Goal: Transaction & Acquisition: Book appointment/travel/reservation

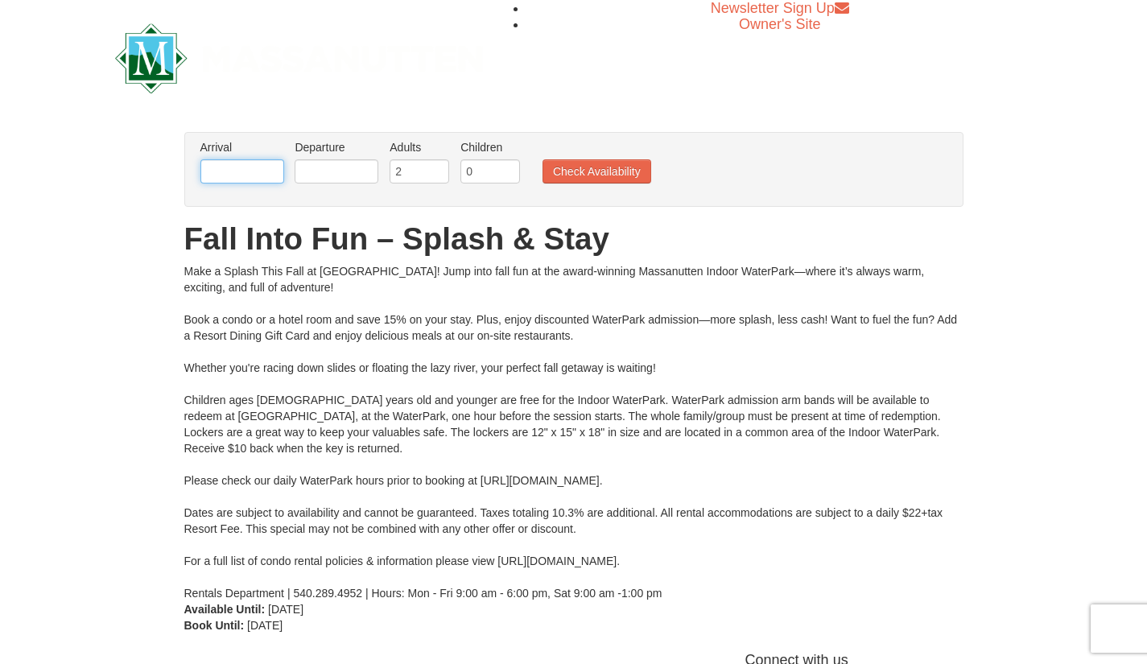
click at [220, 171] on input "text" at bounding box center [242, 171] width 84 height 24
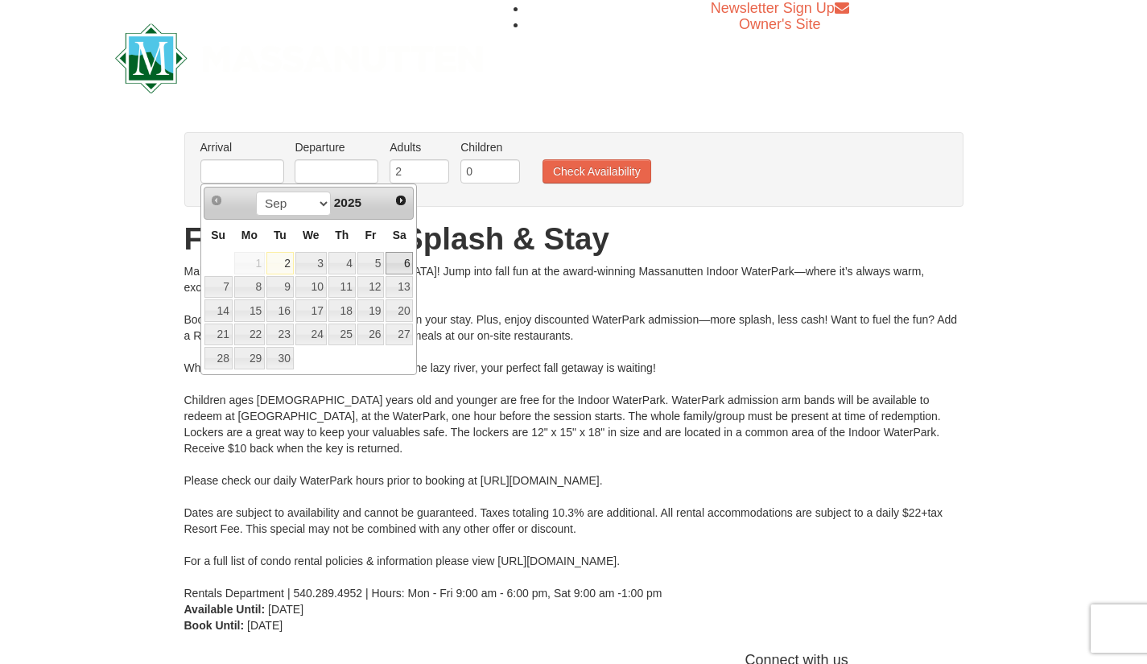
click at [404, 267] on link "6" at bounding box center [398, 263] width 27 height 23
type input "[DATE]"
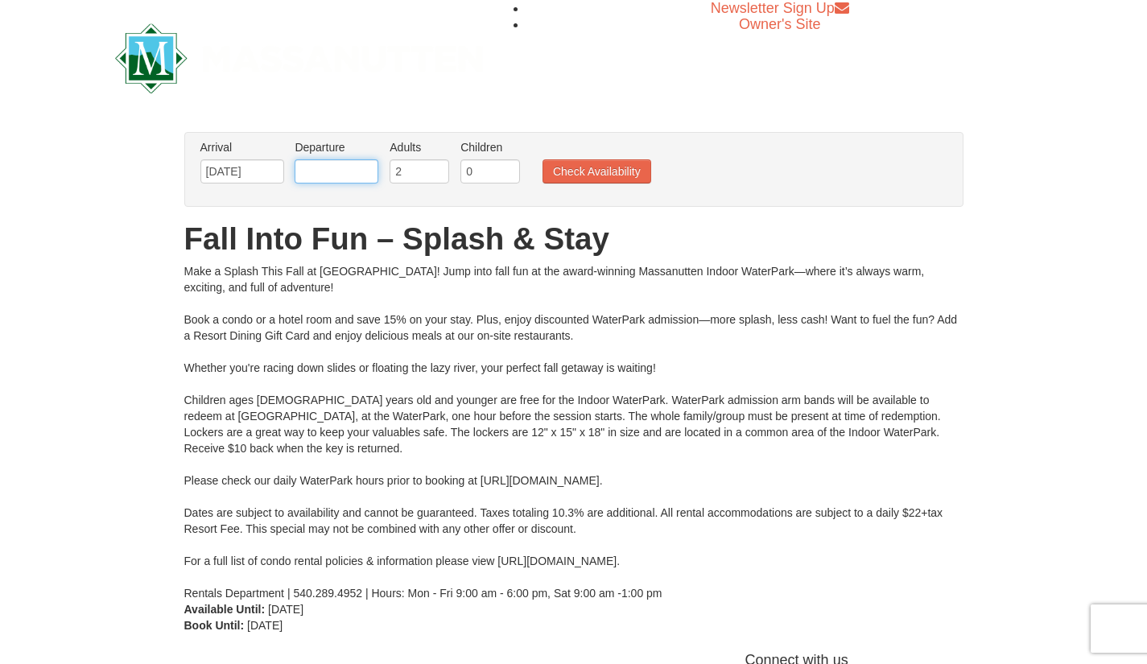
click at [338, 179] on input "text" at bounding box center [337, 171] width 84 height 24
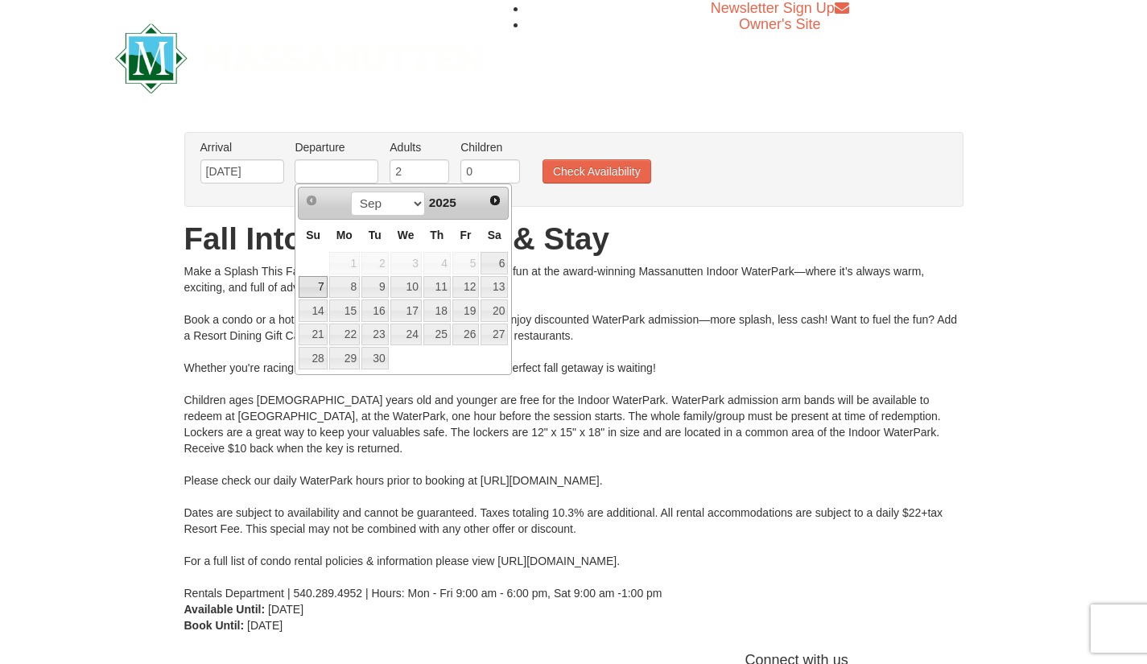
click at [316, 277] on link "7" at bounding box center [313, 287] width 28 height 23
type input "[DATE]"
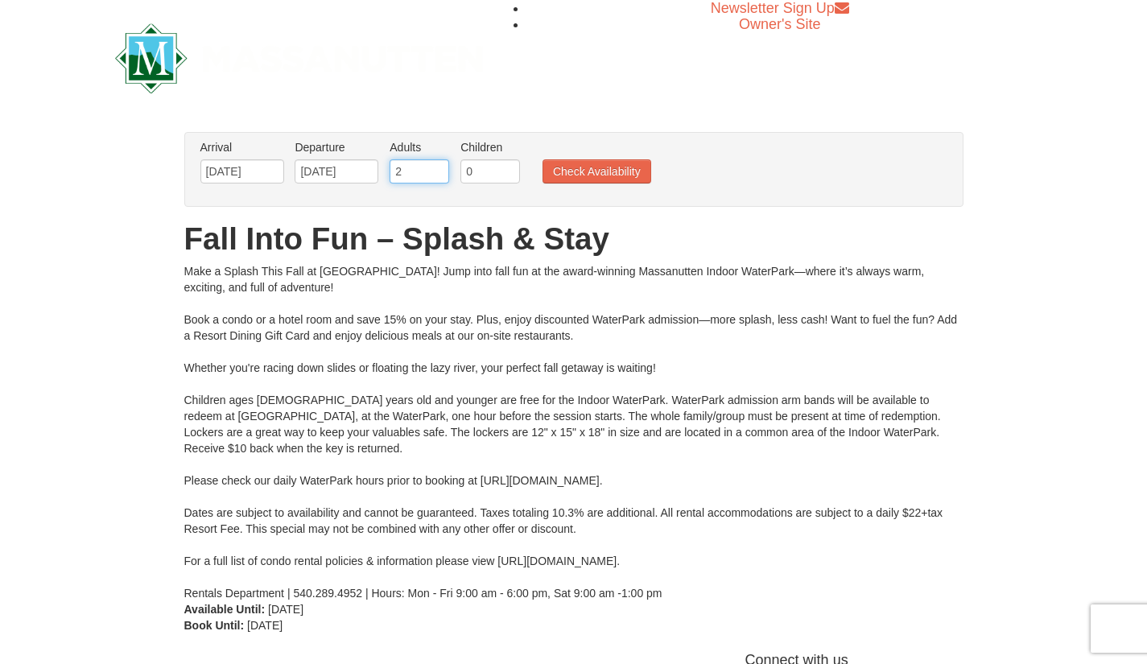
drag, startPoint x: 418, startPoint y: 171, endPoint x: 327, endPoint y: 164, distance: 91.2
click at [327, 164] on ul "Arrival Please format dates MM/DD/YYYY Please format dates MM/DD/YYYY 09/06/202…" at bounding box center [565, 165] width 738 height 52
type input "6"
drag, startPoint x: 485, startPoint y: 170, endPoint x: 435, endPoint y: 163, distance: 50.3
click at [435, 163] on ul "Arrival Please format dates MM/DD/YYYY Please format dates MM/DD/YYYY 09/06/202…" at bounding box center [565, 165] width 738 height 52
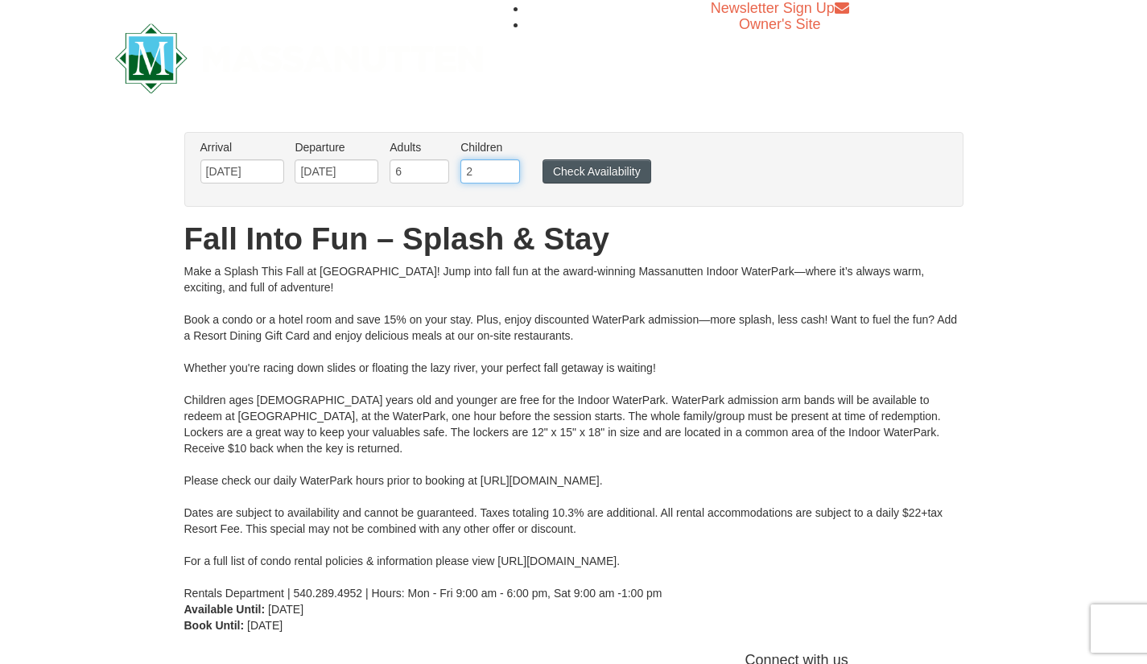
type input "2"
click at [612, 176] on button "Check Availability" at bounding box center [596, 171] width 109 height 24
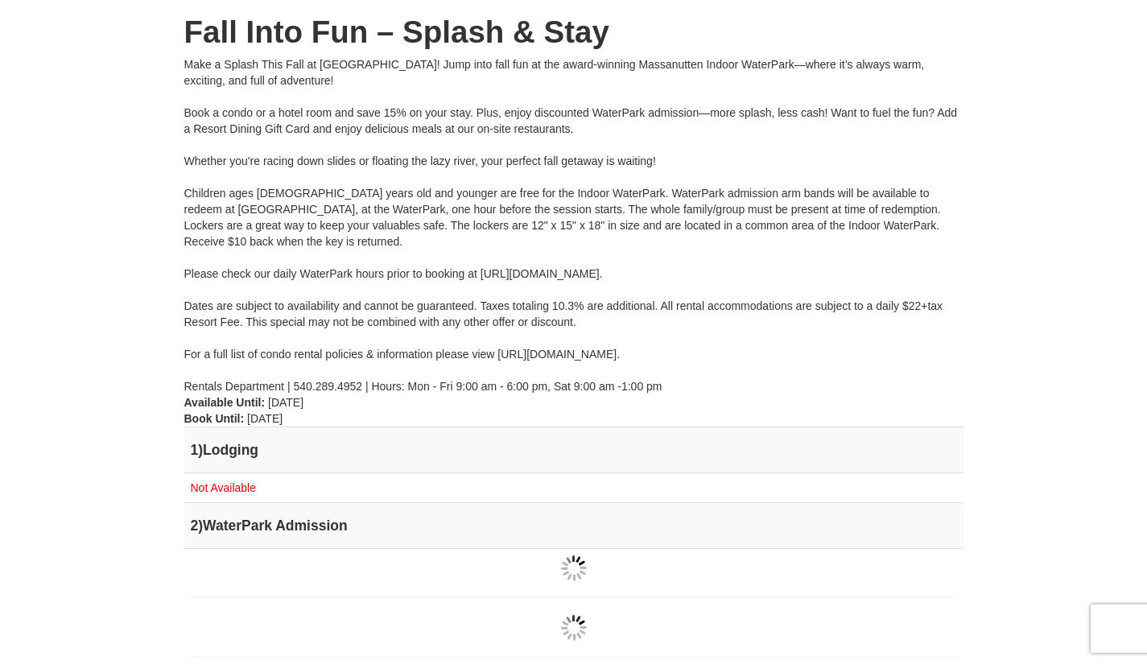
scroll to position [214, 0]
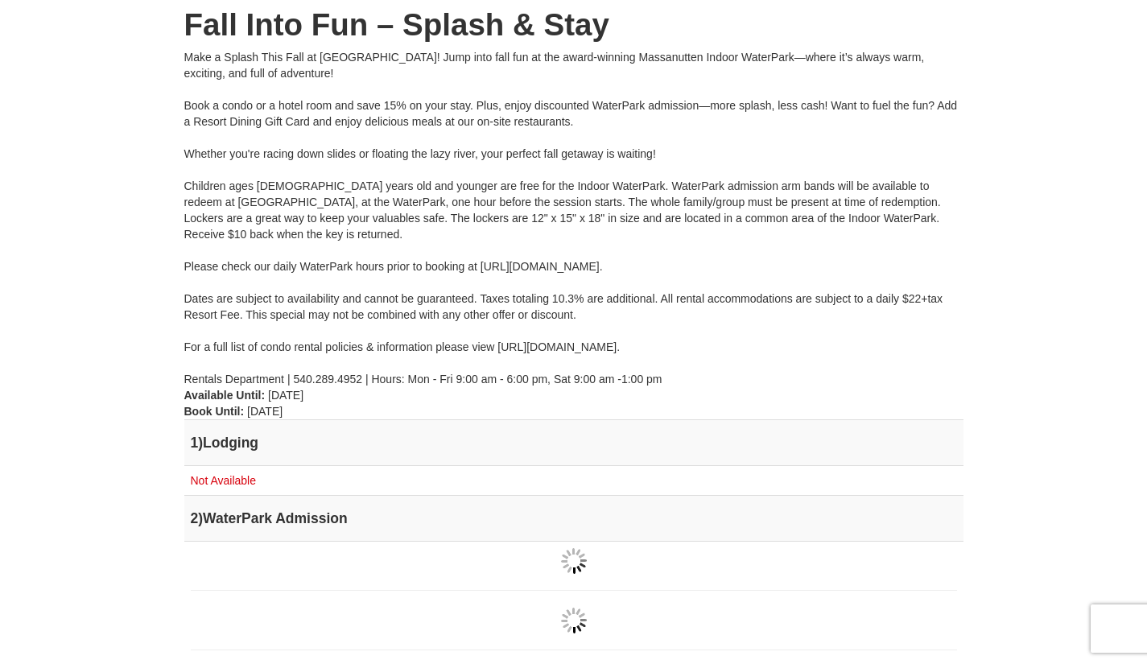
click at [1146, 159] on html "Browser Not Supported We notice you are using a browser which will not provide …" at bounding box center [573, 583] width 1147 height 1594
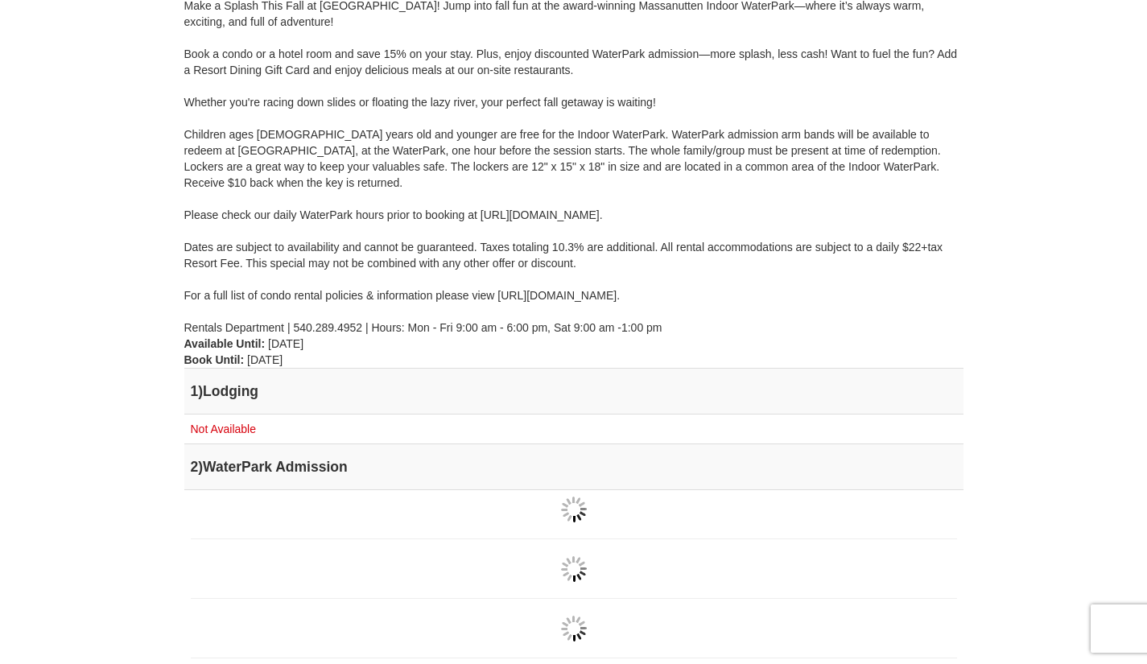
scroll to position [0, 0]
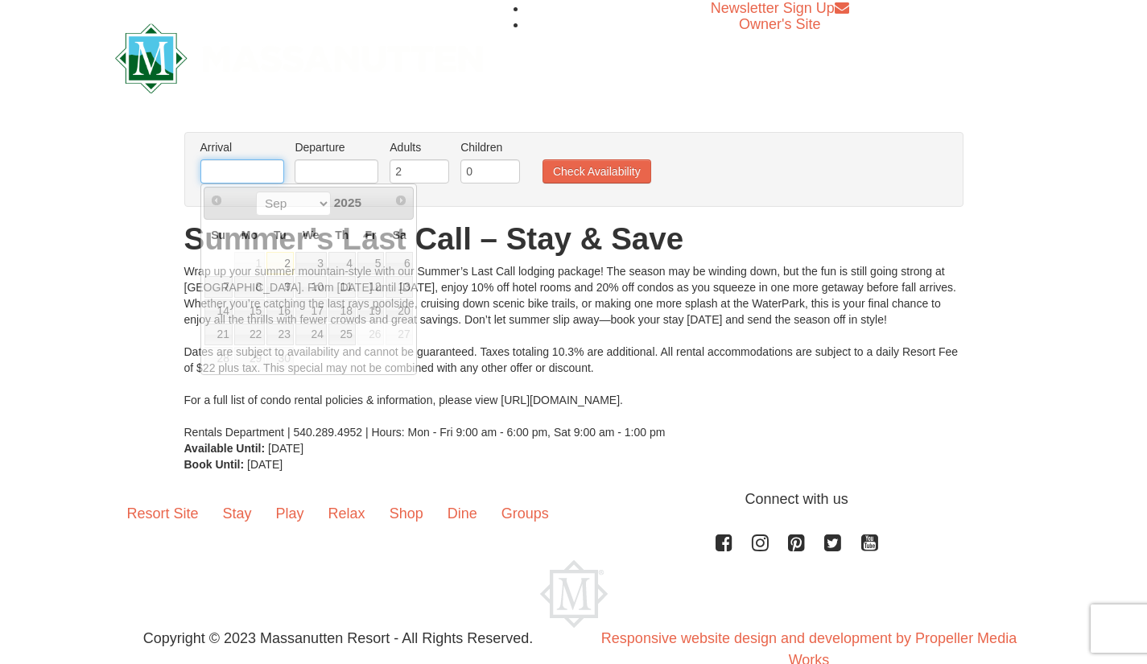
click at [258, 171] on input "text" at bounding box center [242, 171] width 84 height 24
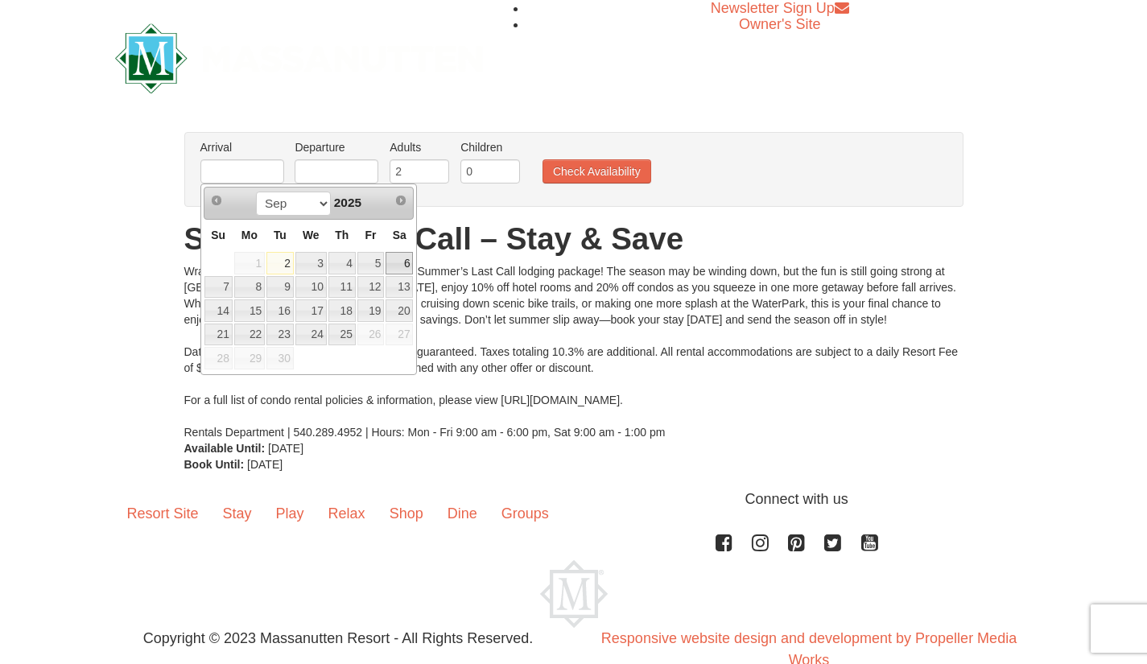
click at [401, 261] on link "6" at bounding box center [398, 263] width 27 height 23
type input "[DATE]"
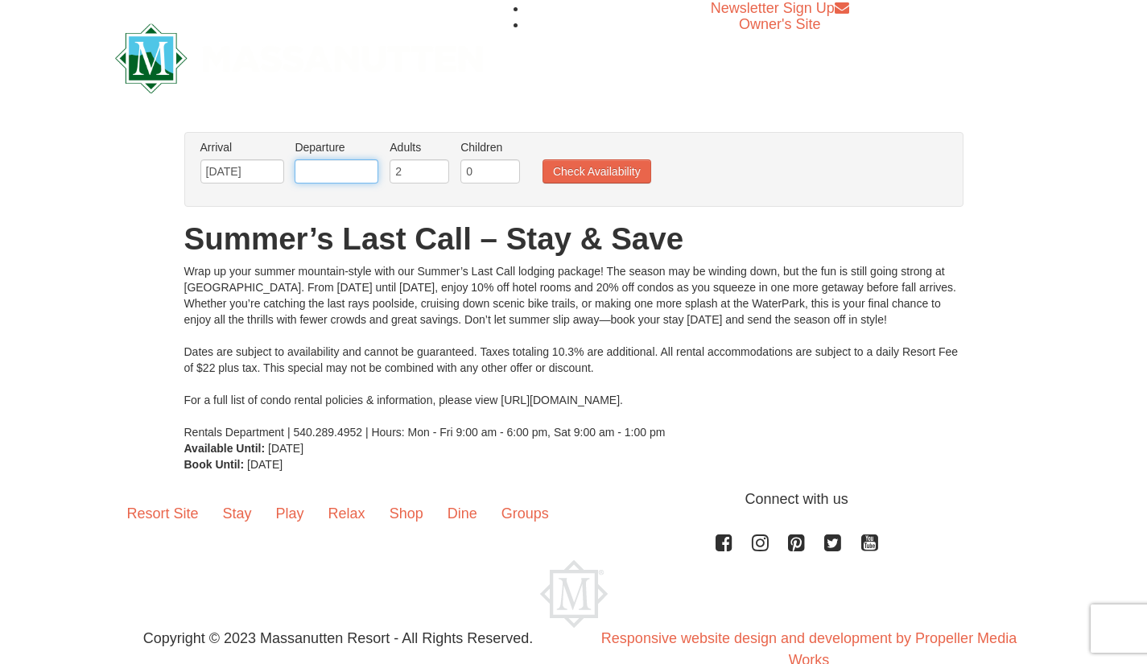
click at [348, 181] on input "text" at bounding box center [337, 171] width 84 height 24
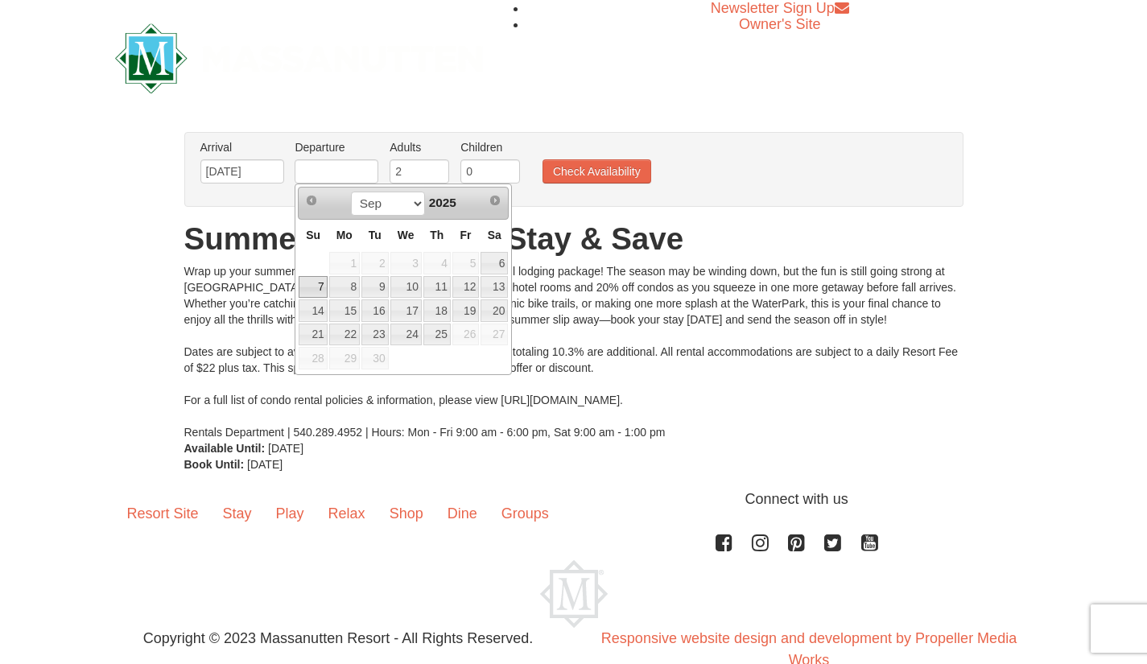
click at [315, 286] on link "7" at bounding box center [313, 287] width 28 height 23
type input "[DATE]"
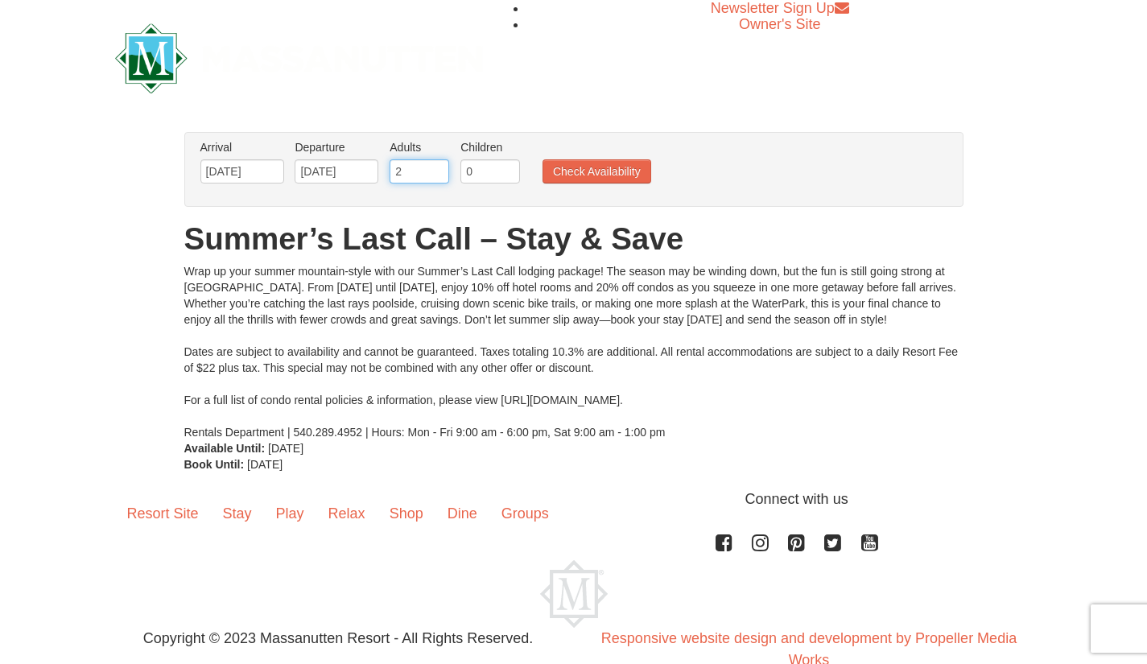
drag, startPoint x: 419, startPoint y: 169, endPoint x: 356, endPoint y: 166, distance: 62.8
click at [356, 166] on ul "Arrival Please format dates MM/DD/YYYY Please format dates MM/DD/YYYY 09/06/202…" at bounding box center [565, 165] width 738 height 52
type input "4"
drag, startPoint x: 495, startPoint y: 167, endPoint x: 391, endPoint y: 164, distance: 103.9
click at [391, 164] on ul "Arrival Please format dates MM/DD/YYYY Please format dates MM/DD/YYYY 09/06/202…" at bounding box center [565, 165] width 738 height 52
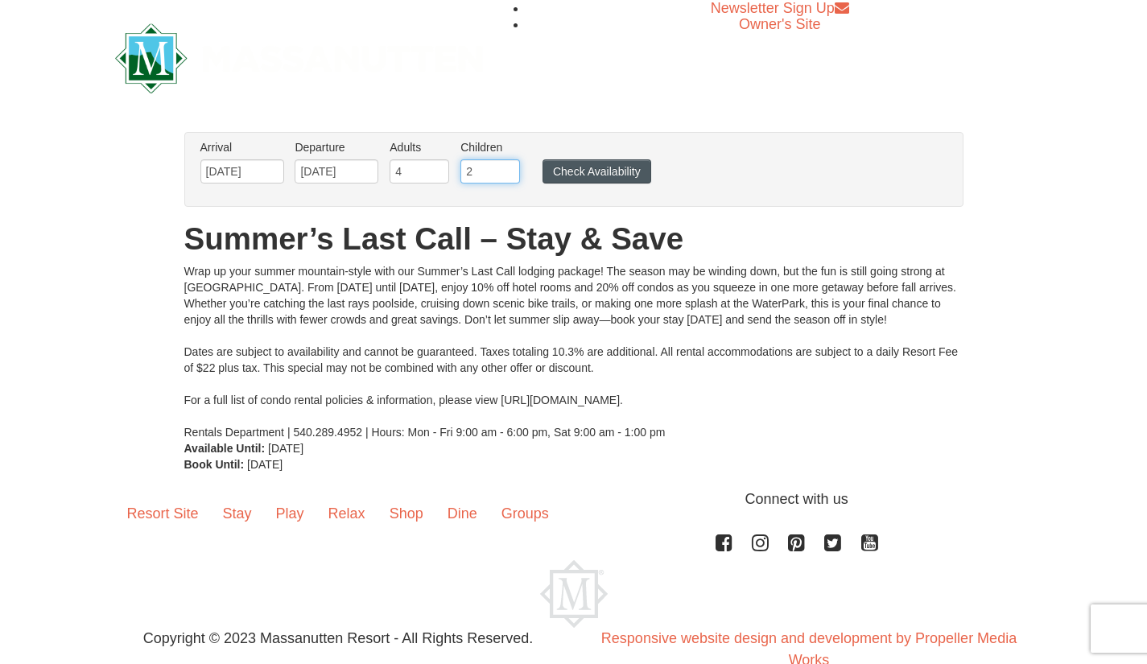
type input "2"
click at [620, 168] on button "Check Availability" at bounding box center [596, 171] width 109 height 24
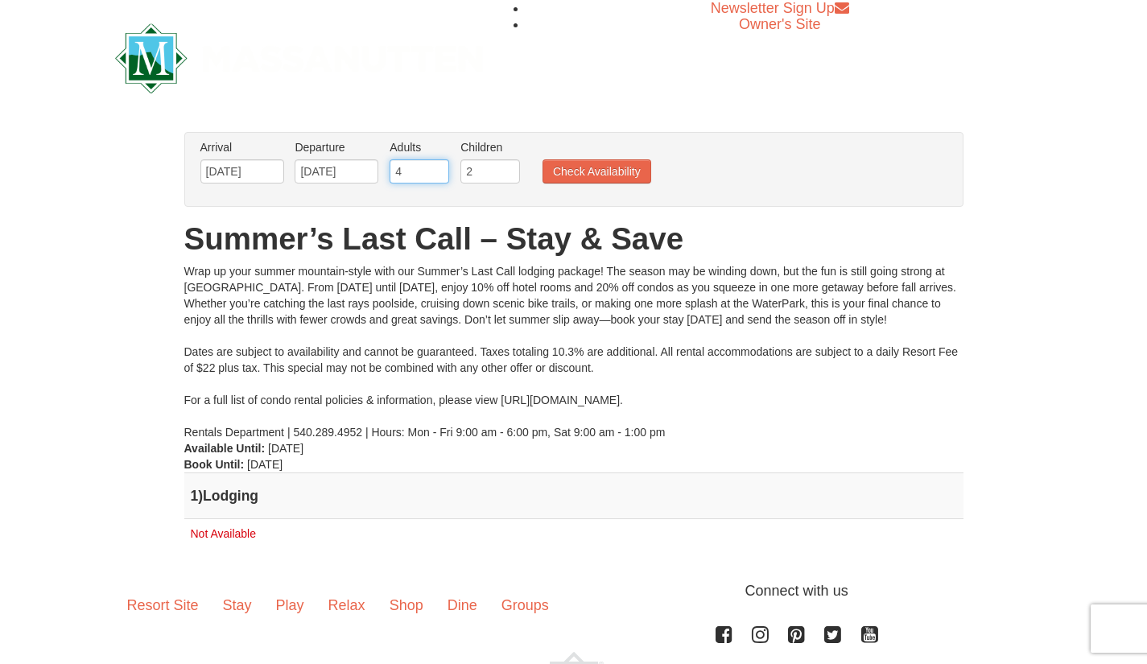
drag, startPoint x: 419, startPoint y: 174, endPoint x: 237, endPoint y: 178, distance: 182.7
click at [237, 178] on ul "Arrival Please format dates MM/DD/YYYY Please format dates MM/DD/YYYY [DATE] De…" at bounding box center [565, 165] width 738 height 52
type input "2"
click at [565, 186] on ul "Arrival Please format dates MM/DD/YYYY Please format dates MM/DD/YYYY [DATE] De…" at bounding box center [565, 165] width 738 height 52
click at [564, 176] on button "Check Availability" at bounding box center [596, 171] width 109 height 24
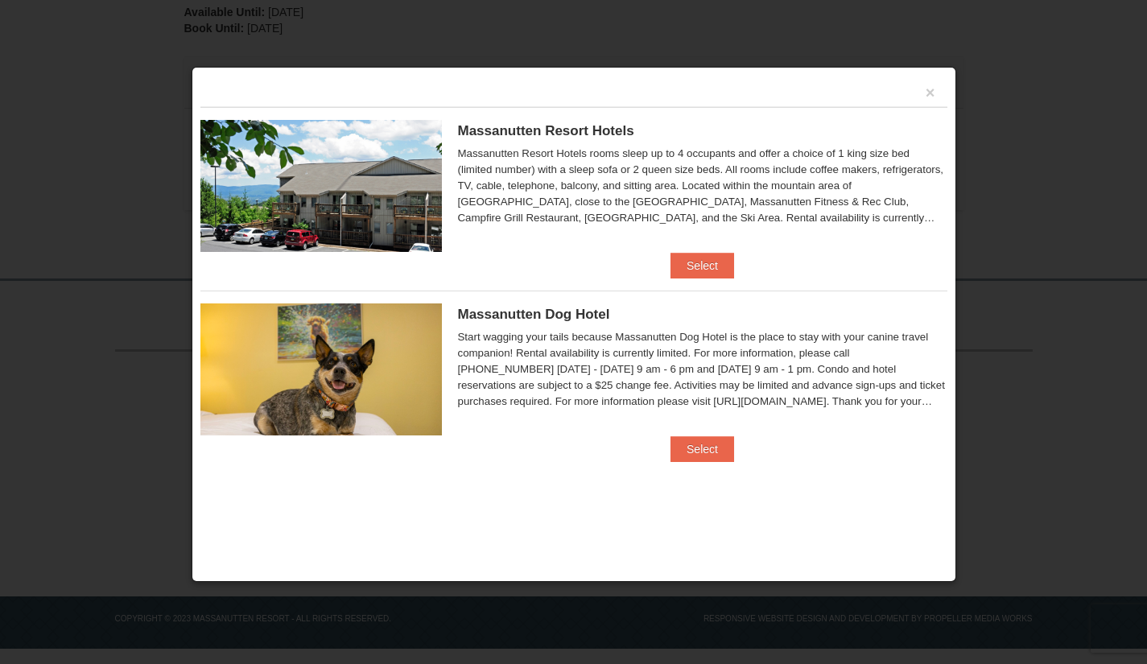
scroll to position [405, 0]
click at [698, 262] on button "Select" at bounding box center [702, 266] width 64 height 26
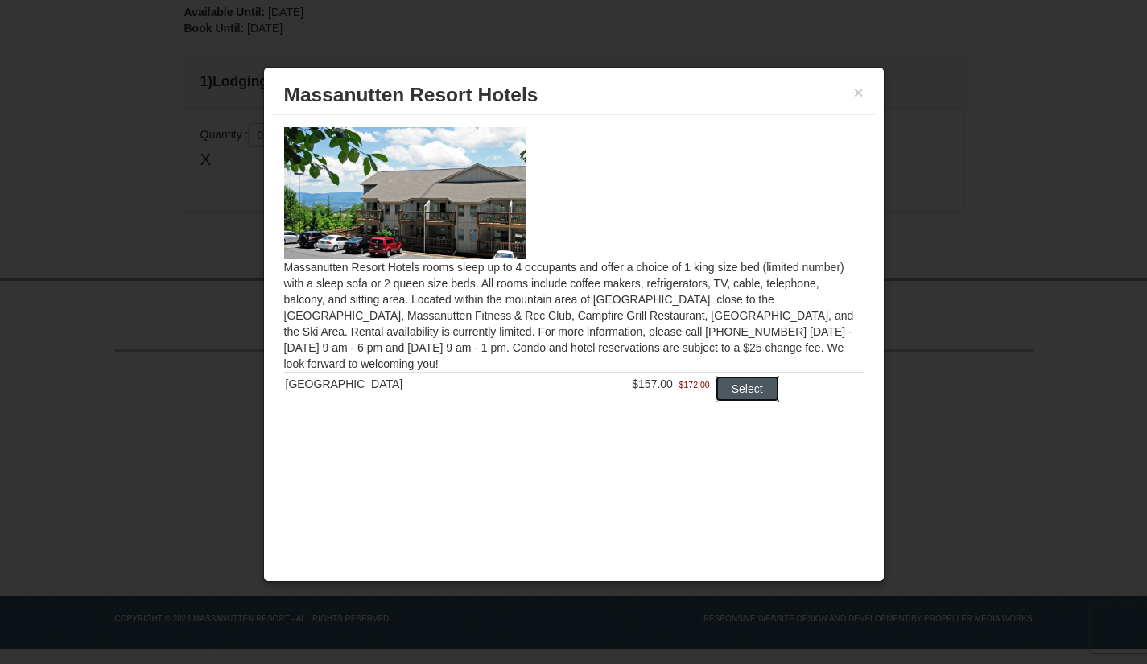
click at [723, 388] on button "Select" at bounding box center [747, 389] width 64 height 26
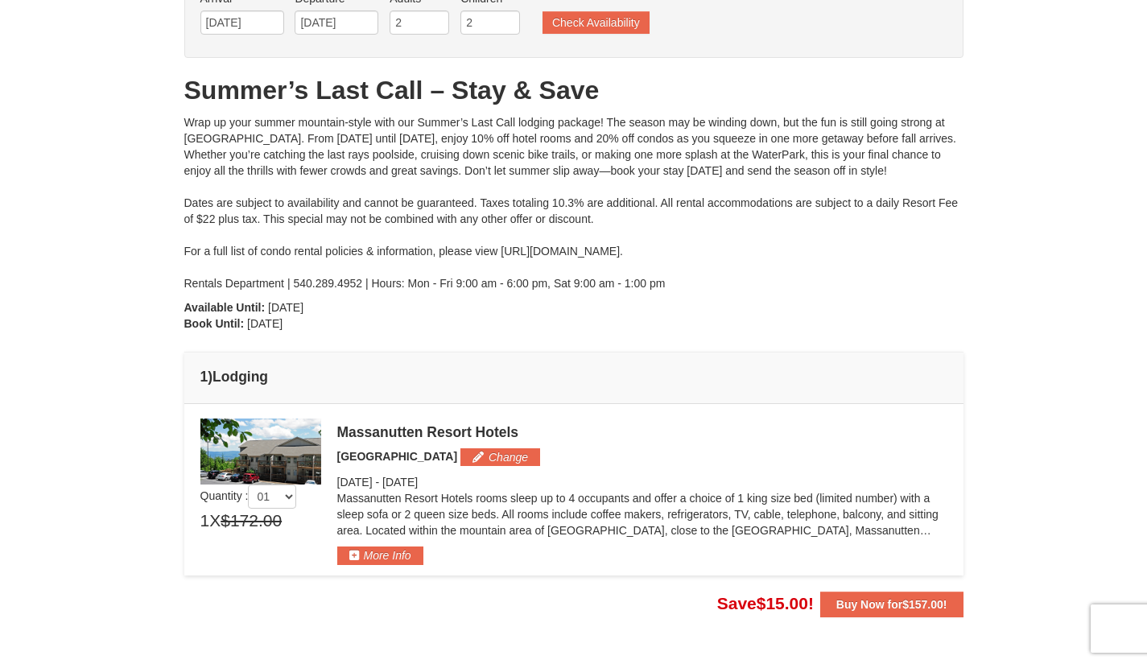
scroll to position [104, 0]
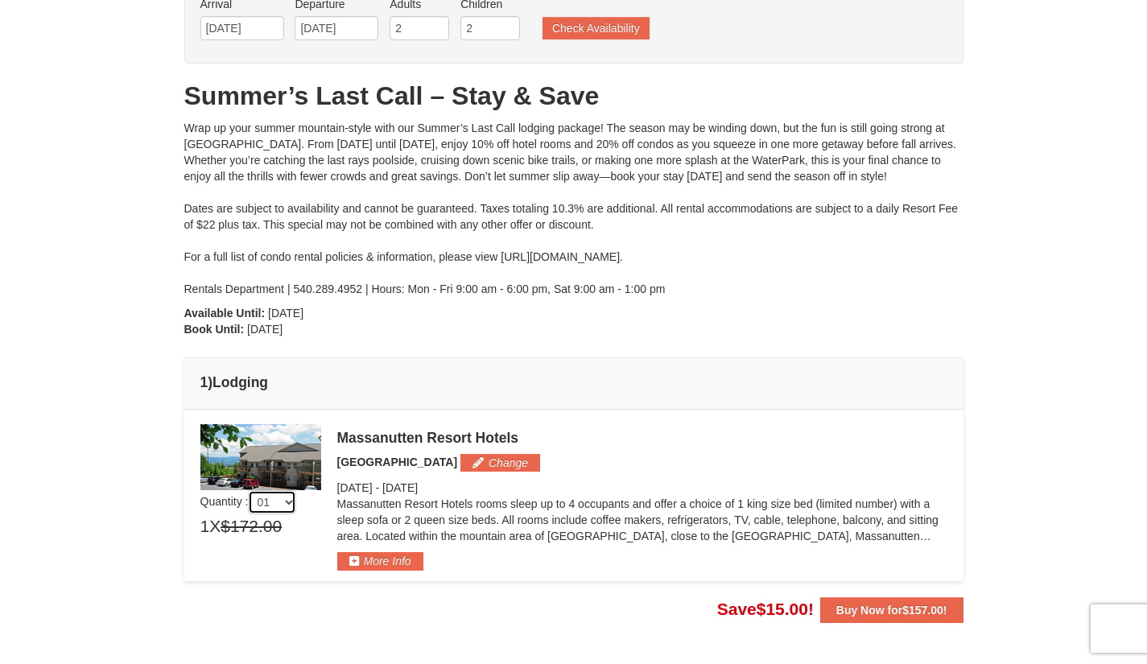
click at [291, 498] on select "01 02 03 04 05" at bounding box center [272, 502] width 48 height 24
select select "2"
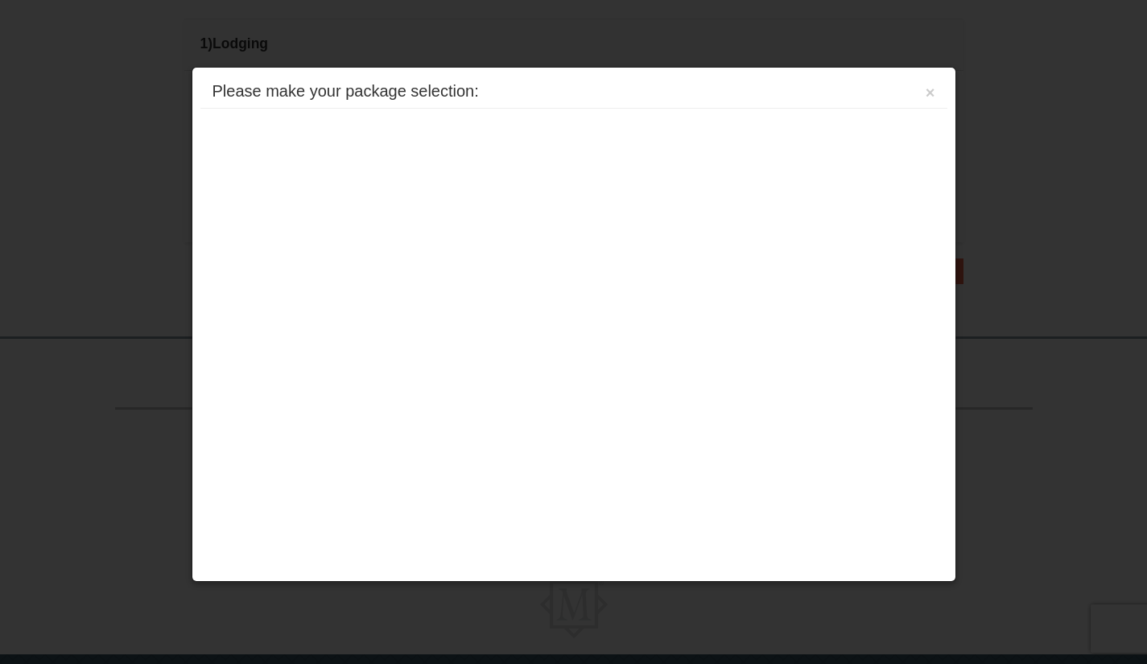
scroll to position [501, 0]
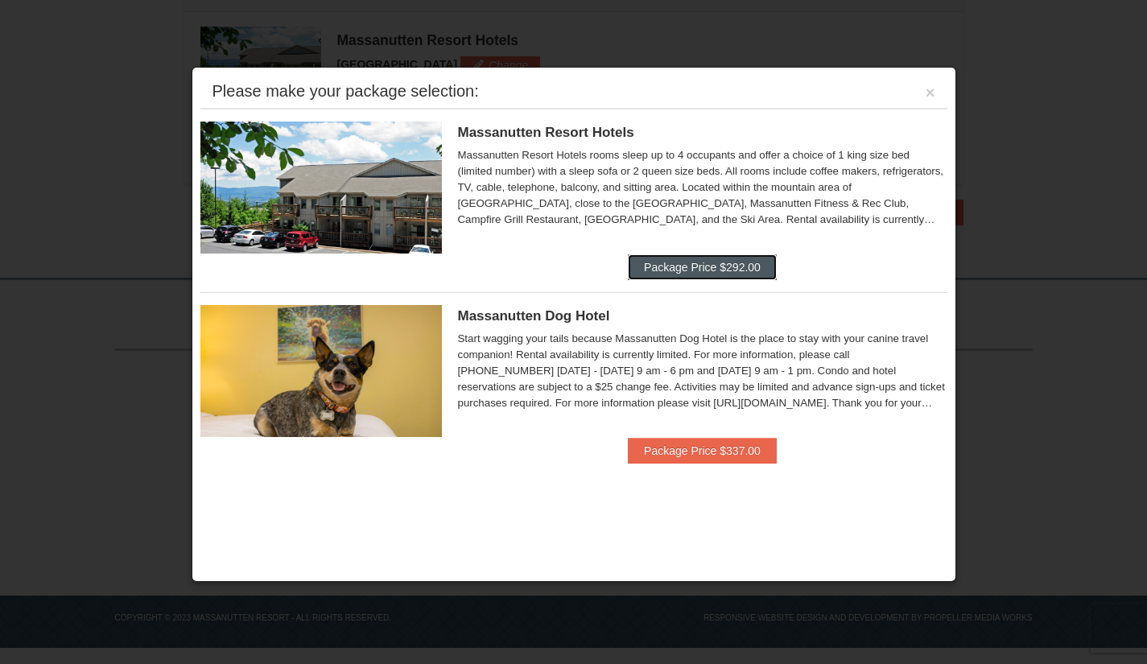
click at [756, 273] on button "Package Price $292.00" at bounding box center [702, 267] width 149 height 26
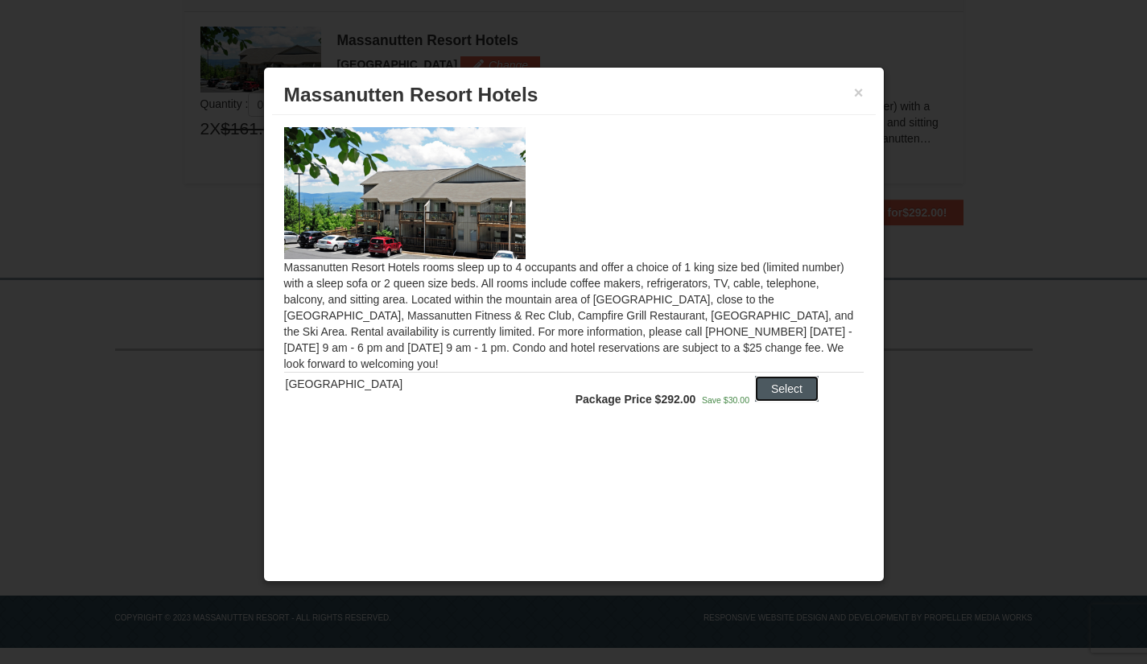
click at [781, 392] on button "Select" at bounding box center [787, 389] width 64 height 26
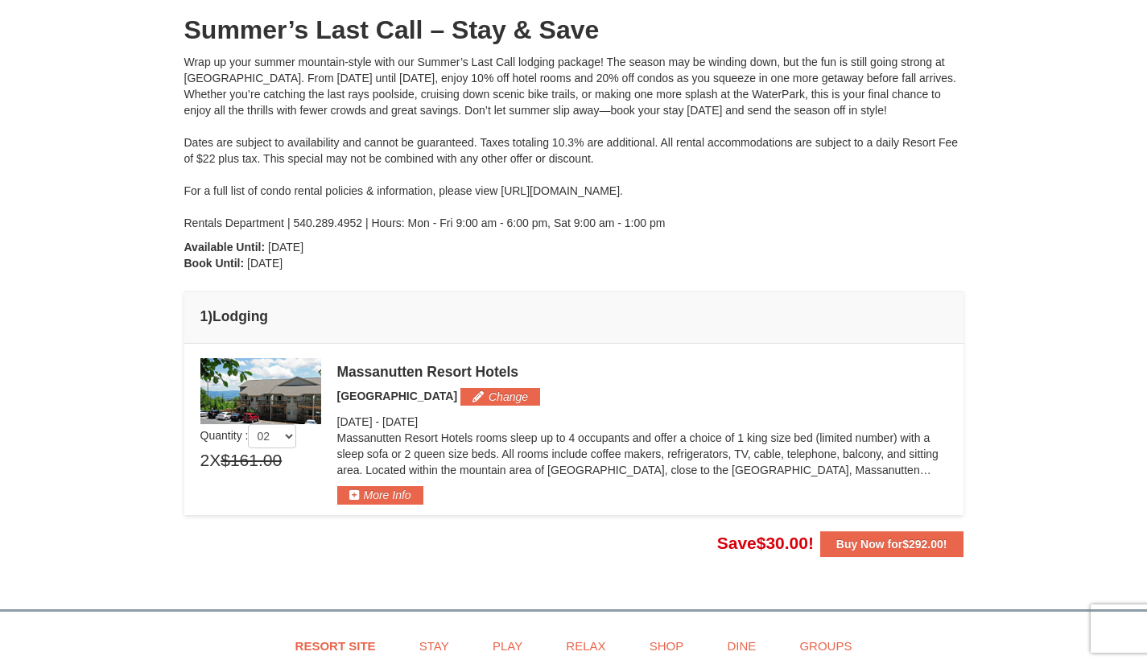
scroll to position [151, 0]
